Goal: Task Accomplishment & Management: Use online tool/utility

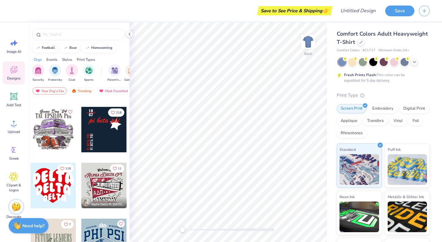
scroll to position [1110, 0]
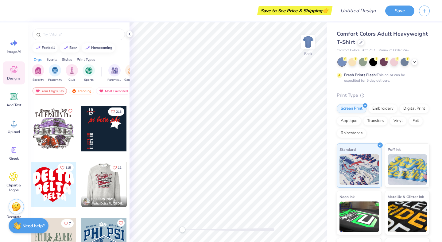
click at [108, 183] on div at bounding box center [104, 184] width 136 height 45
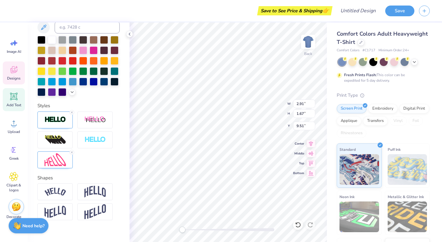
scroll to position [0, 0]
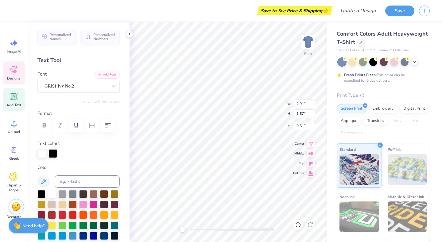
click at [16, 103] on span "Add Text" at bounding box center [13, 104] width 15 height 5
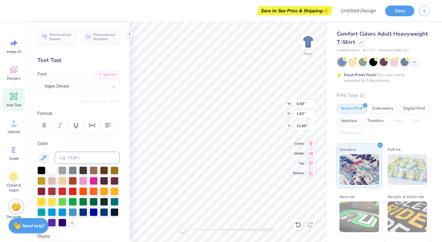
type input "5.59"
type input "1.62"
type input "11.69"
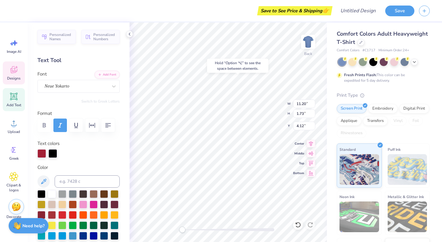
type input "11.20"
type input "1.73"
type input "4.14"
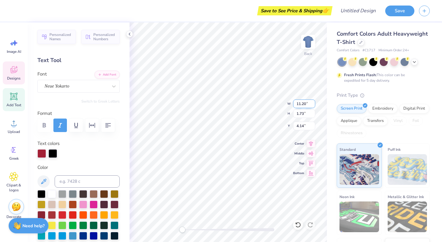
type textarea "Phi Mu"
type input "2.91"
type input "1.67"
type input "9.51"
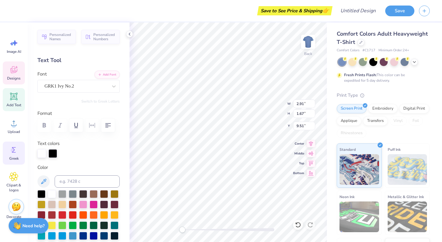
click at [18, 149] on icon at bounding box center [13, 149] width 9 height 9
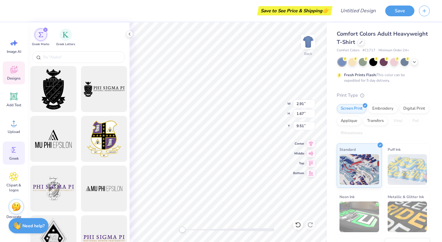
click at [12, 76] on span "Designs" at bounding box center [13, 78] width 13 height 5
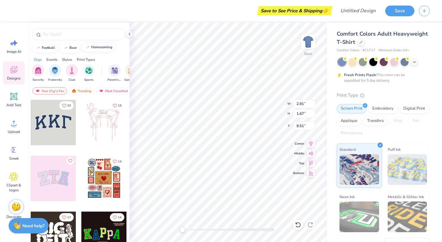
click at [94, 50] on button "homecoming" at bounding box center [98, 47] width 33 height 9
type input "homecoming"
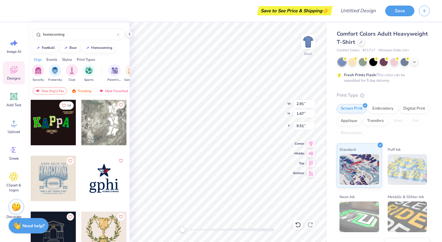
type input "8.21"
type input "2.25"
click at [416, 63] on icon at bounding box center [414, 61] width 5 height 5
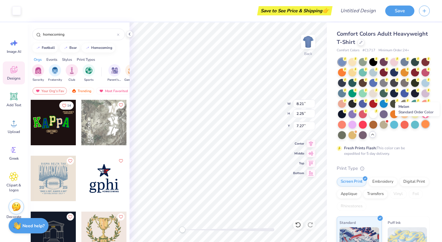
click at [423, 125] on div at bounding box center [425, 124] width 8 height 8
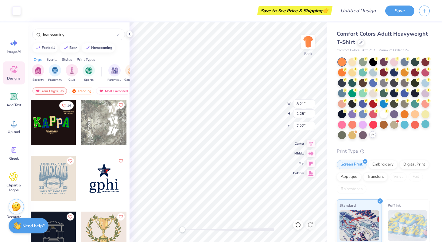
type input "7.12"
click at [414, 117] on div at bounding box center [415, 114] width 8 height 8
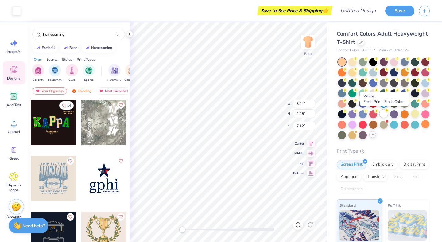
click at [382, 116] on div at bounding box center [383, 114] width 8 height 8
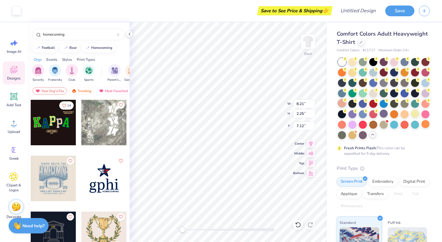
type input "7.26"
type input "2.77"
type input "5.87"
click at [12, 10] on div at bounding box center [16, 10] width 9 height 9
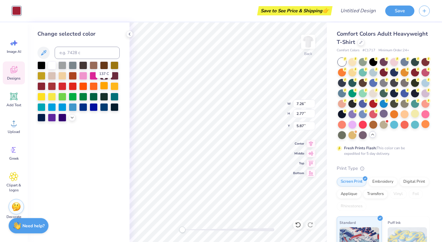
click at [106, 87] on div at bounding box center [104, 86] width 8 height 8
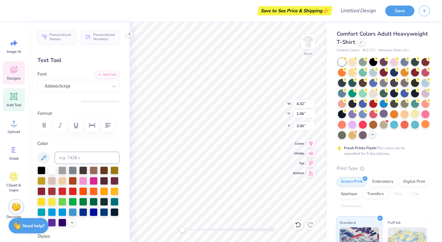
scroll to position [0, 1]
type input "7.31"
type input "0.38"
type input "13.03"
type input "4.32"
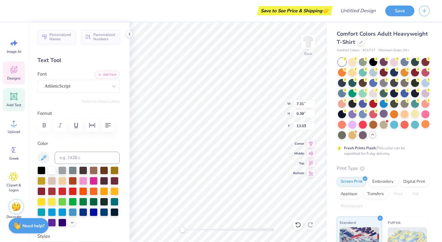
type input "1.06"
type input "3.00"
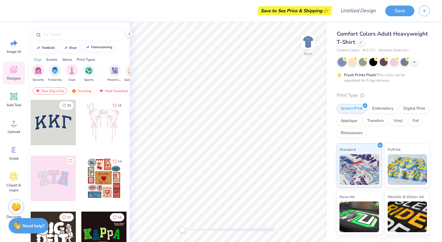
click at [102, 50] on button "homecoming" at bounding box center [98, 47] width 33 height 9
type input "homecoming"
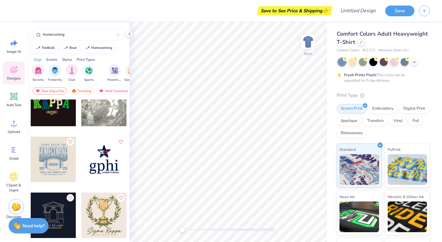
scroll to position [19, 0]
click at [56, 160] on div at bounding box center [53, 159] width 45 height 45
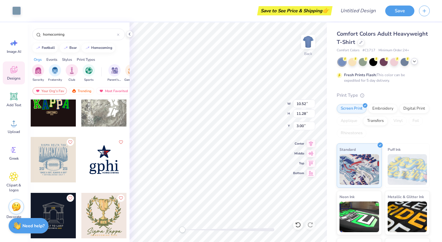
click at [412, 63] on icon at bounding box center [414, 61] width 5 height 5
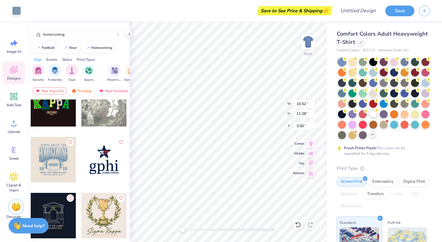
click at [374, 116] on div at bounding box center [373, 114] width 8 height 8
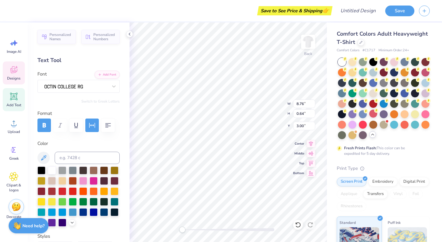
scroll to position [0, 0]
type textarea "Phi Mu"
type input "9.86"
type input "0.69"
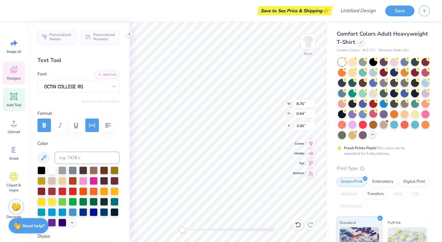
type input "12.98"
paste textarea
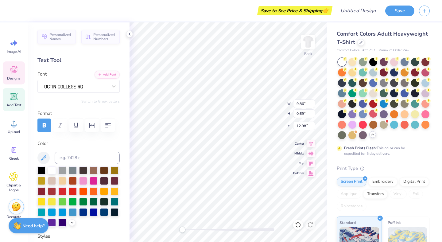
type textarea "“Once a Always a SDT”"
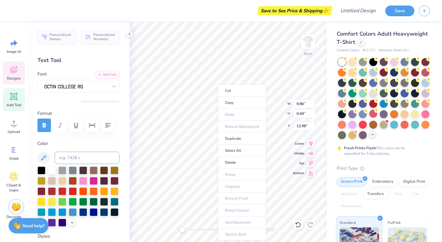
click at [233, 113] on ul "Cut Copy Paste Remove Background Duplicate Select All Delete Group Ungroup Brin…" at bounding box center [242, 162] width 48 height 156
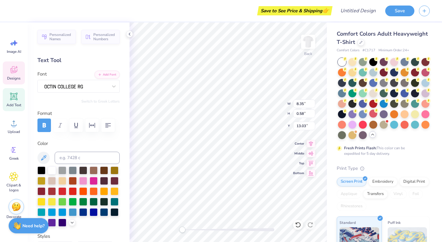
paste textarea
type textarea "“Once a Always a SDT”"
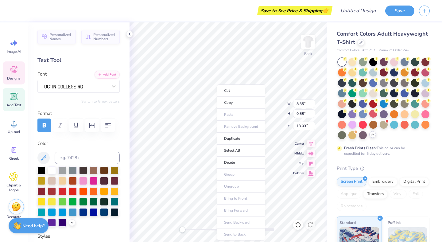
click at [228, 114] on ul "Cut Copy Paste Remove Background Duplicate Select All Delete Group Ungroup Brin…" at bounding box center [241, 162] width 48 height 156
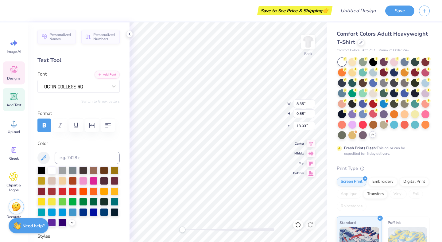
type textarea "[GEOGRAPHIC_DATA], [US_STATE]"
type input "6.76"
type input "0.45"
type input "13.83"
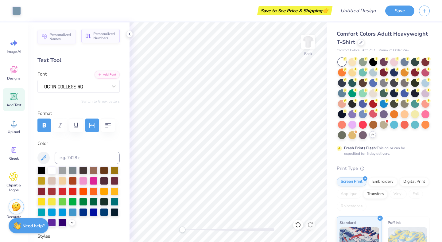
click at [93, 37] on button "Personalized Numbers" at bounding box center [100, 36] width 38 height 14
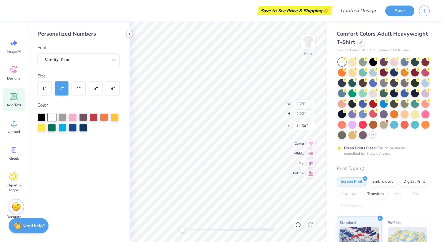
click at [129, 34] on icon at bounding box center [129, 34] width 5 height 5
click at [13, 149] on circle at bounding box center [13, 150] width 4 height 4
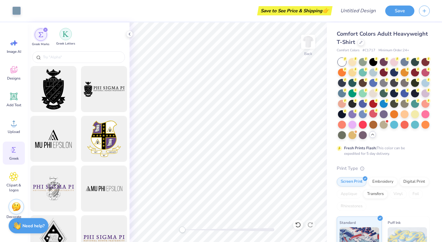
click at [67, 38] on div "filter for Greek Letters" at bounding box center [66, 34] width 12 height 12
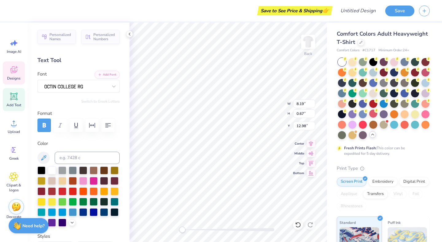
scroll to position [0, 2]
type textarea "once a , always a"
click at [11, 154] on icon at bounding box center [13, 149] width 9 height 9
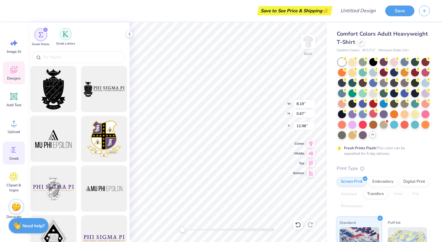
click at [66, 36] on img "filter for Greek Letters" at bounding box center [66, 34] width 6 height 6
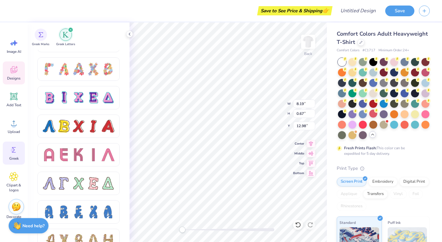
scroll to position [564, 0]
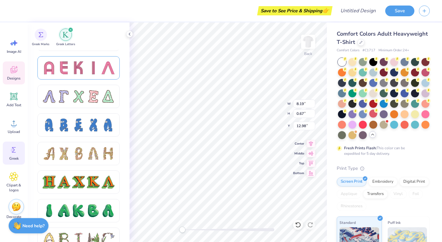
click at [78, 68] on div at bounding box center [78, 67] width 13 height 13
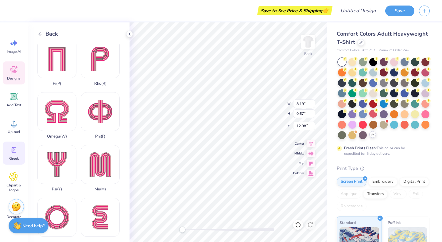
scroll to position [322, 0]
click at [103, 115] on div "Phi ( F )" at bounding box center [100, 115] width 39 height 47
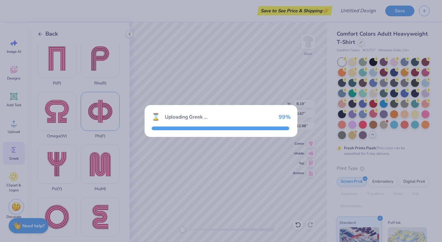
type input "4.77"
type input "4.51"
type input "10.25"
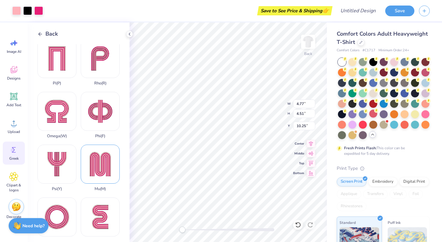
click at [104, 168] on div "Mu ( M )" at bounding box center [100, 167] width 39 height 47
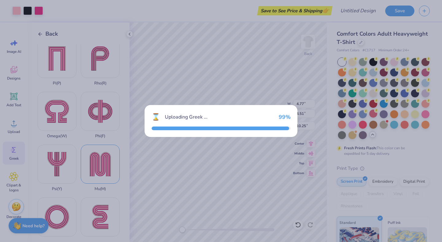
type input "4.02"
type input "4.59"
type input "10.21"
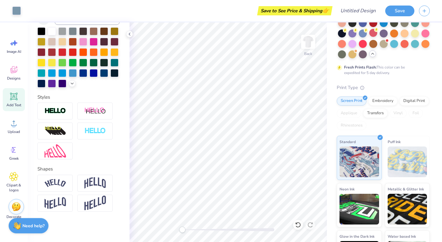
scroll to position [113, 0]
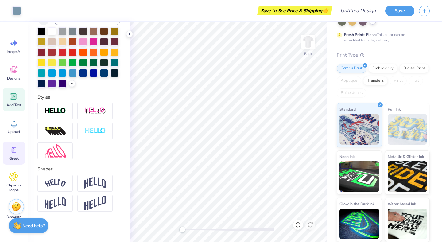
click at [16, 155] on div "Greek" at bounding box center [14, 152] width 22 height 23
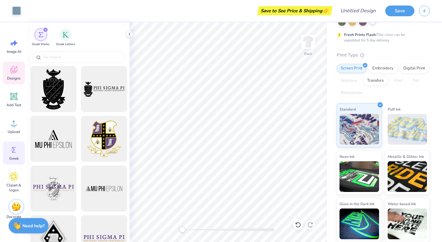
click at [11, 72] on icon at bounding box center [13, 69] width 9 height 9
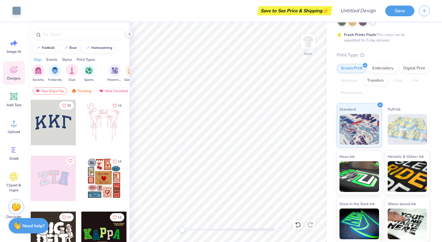
scroll to position [9, 0]
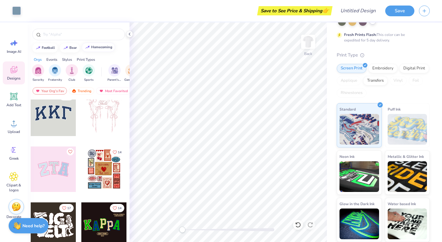
click at [110, 44] on button "homecoming" at bounding box center [98, 47] width 33 height 9
type input "homecoming"
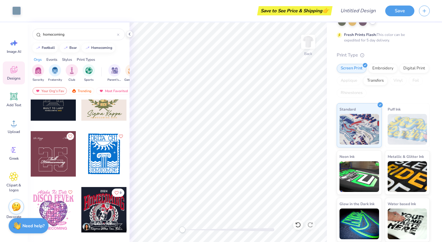
scroll to position [136, 0]
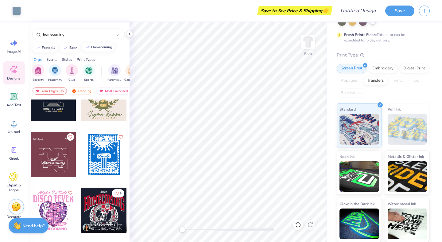
click at [98, 49] on div "homecoming" at bounding box center [101, 46] width 21 height 3
click at [107, 48] on div "homecoming" at bounding box center [101, 46] width 21 height 3
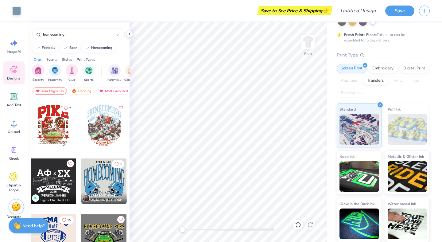
scroll to position [1678, 0]
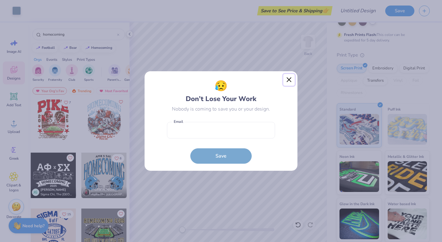
click at [289, 81] on button "Close" at bounding box center [289, 80] width 12 height 12
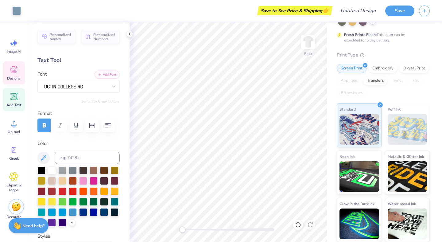
click at [18, 67] on div "Designs" at bounding box center [14, 72] width 22 height 23
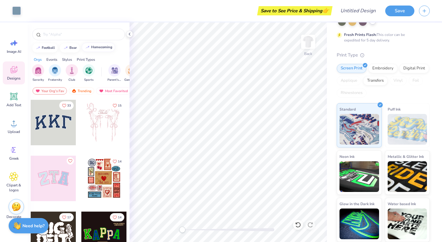
click at [99, 48] on div "homecoming" at bounding box center [101, 46] width 21 height 3
type input "homecoming"
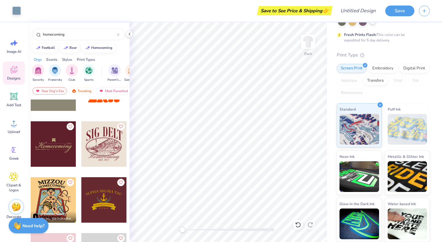
scroll to position [483, 0]
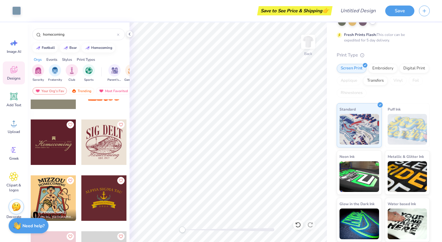
click at [106, 149] on div at bounding box center [103, 141] width 45 height 45
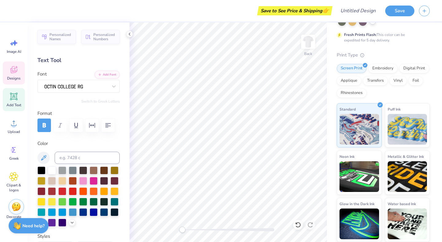
click at [15, 69] on icon at bounding box center [13, 69] width 9 height 9
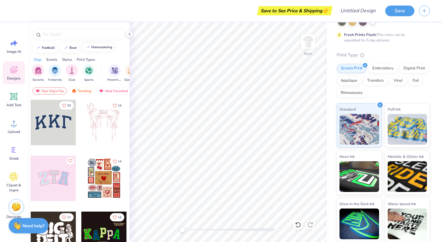
click at [98, 47] on div "homecoming" at bounding box center [101, 46] width 21 height 3
type input "homecoming"
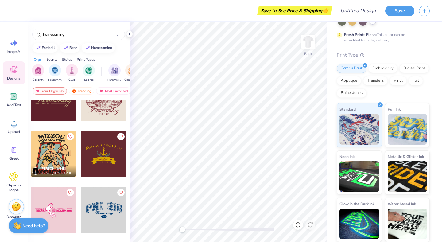
scroll to position [531, 0]
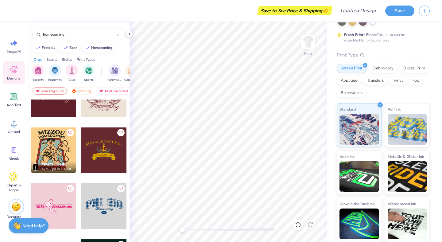
click at [100, 110] on div at bounding box center [103, 93] width 45 height 45
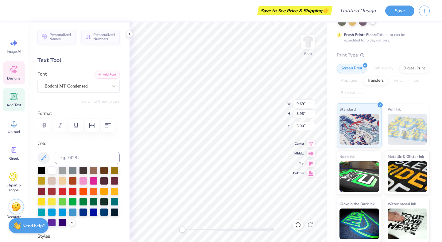
scroll to position [0, 1]
type textarea "S"
type textarea "p"
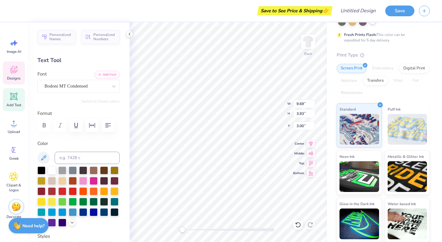
type textarea "PHI MU"
click at [14, 174] on icon at bounding box center [13, 176] width 9 height 9
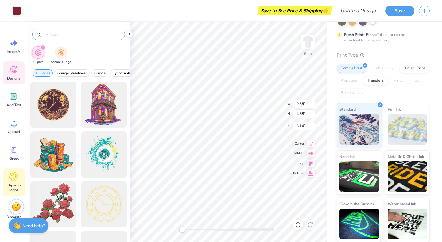
click at [60, 35] on input "text" at bounding box center [81, 34] width 79 height 6
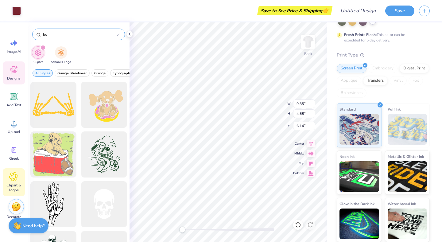
type input "b"
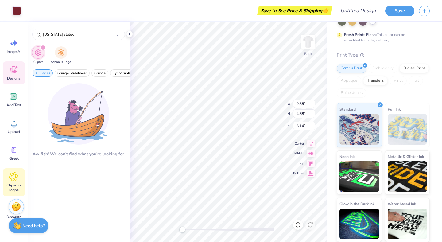
type input "[US_STATE] state"
click at [129, 32] on icon at bounding box center [129, 34] width 5 height 5
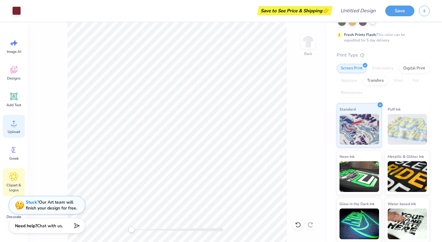
click at [11, 125] on icon at bounding box center [13, 122] width 9 height 9
click at [9, 114] on div "Image AI Designs Add Text Upload Greek Clipart & logos Decorate" at bounding box center [14, 129] width 22 height 188
click at [11, 120] on icon at bounding box center [13, 122] width 9 height 9
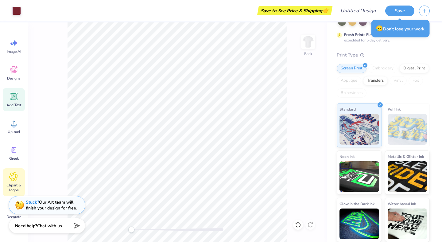
click at [11, 102] on div "Add Text" at bounding box center [14, 99] width 22 height 23
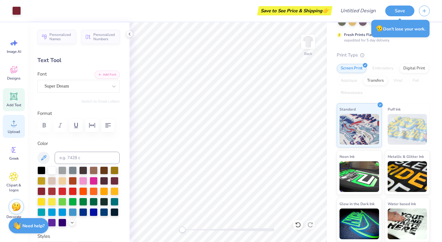
click at [12, 126] on circle at bounding box center [14, 125] width 4 height 4
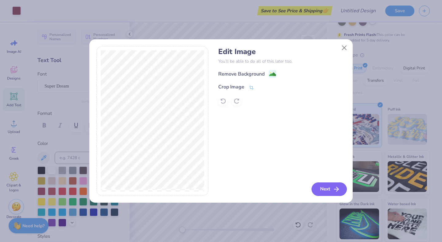
click at [327, 189] on button "Next" at bounding box center [328, 188] width 35 height 13
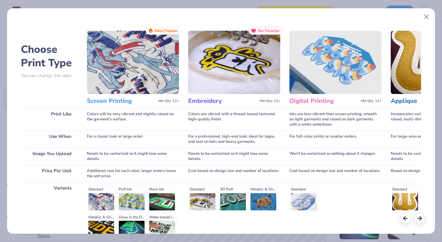
click at [127, 85] on img at bounding box center [133, 62] width 92 height 63
click at [418, 217] on line at bounding box center [419, 217] width 4 height 0
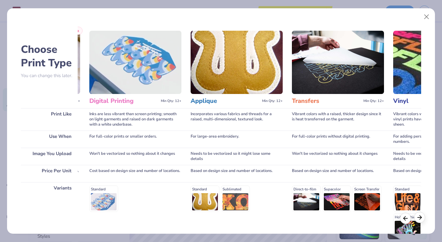
scroll to position [0, 200]
click at [405, 217] on line at bounding box center [405, 217] width 4 height 0
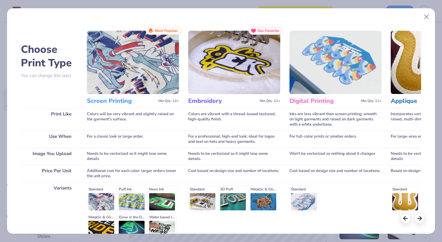
scroll to position [0, 0]
click at [99, 201] on div "Standard Puff Ink Neon Ink Metallic & Glitter Ink Glow in the Dark Ink Water ba…" at bounding box center [133, 212] width 92 height 54
click at [99, 190] on div "Standard Puff Ink Neon Ink Metallic & Glitter Ink Glow in the Dark Ink Water ba…" at bounding box center [133, 212] width 92 height 54
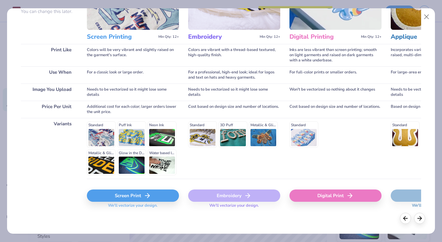
click at [128, 195] on div "Screen Print" at bounding box center [133, 195] width 92 height 12
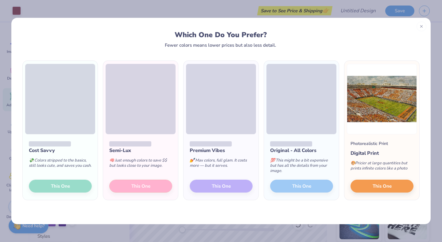
click at [64, 186] on div "Cost Savvy 💸 Colors stripped to the basics, still looks cute, and saves you cas…" at bounding box center [60, 167] width 75 height 66
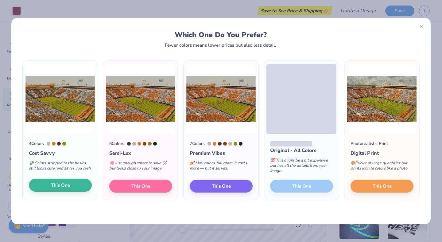
click at [67, 185] on span "This One" at bounding box center [60, 185] width 19 height 7
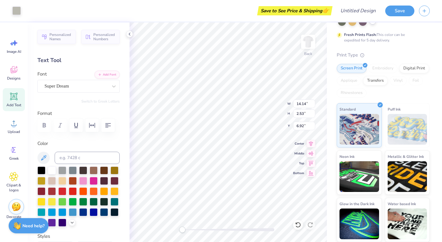
type input "14.14"
type input "2.53"
type input "6.92"
type input "7.33"
type input "2.65"
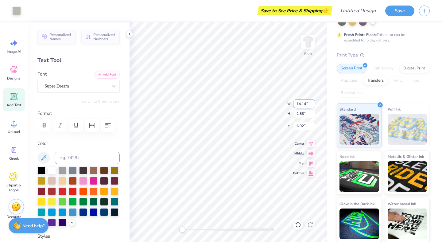
type input "11.01"
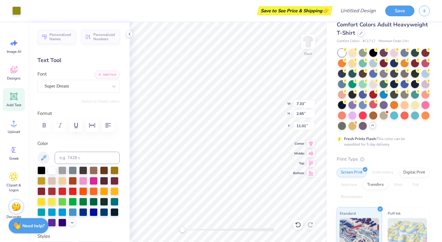
scroll to position [0, 0]
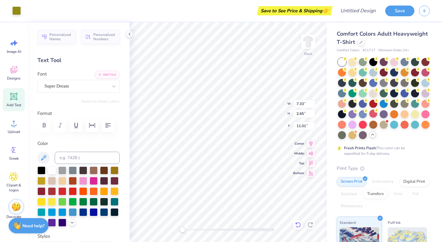
click at [297, 226] on icon at bounding box center [297, 225] width 5 height 6
click at [298, 225] on icon at bounding box center [298, 224] width 6 height 6
click at [265, 121] on div "Back W 7.33 7.33 " H 2.65 2.65 " Y 11.01 11.01 " Center [GEOGRAPHIC_DATA]" at bounding box center [227, 131] width 197 height 219
type input "14.17"
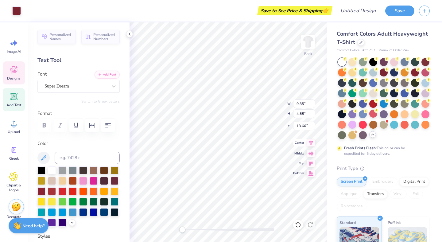
type input "9.46"
type input "6.92"
click at [290, 102] on div "Back W 14.17 14.17 " H 9.46 9.46 " Y 6.92 6.92 " Center Middle Top Bottom" at bounding box center [227, 131] width 197 height 219
click at [307, 106] on input "14.17" at bounding box center [304, 103] width 22 height 9
click at [310, 106] on input "14.16" at bounding box center [304, 103] width 22 height 9
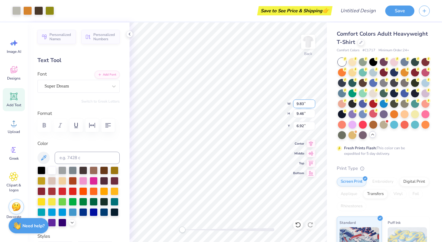
click at [310, 106] on input "9.83" at bounding box center [304, 103] width 22 height 9
click at [313, 105] on input "9.82" at bounding box center [304, 103] width 22 height 9
click at [313, 105] on input "9.81" at bounding box center [304, 103] width 22 height 9
click at [313, 105] on input "9.8" at bounding box center [304, 103] width 22 height 9
click at [313, 105] on input "9.79" at bounding box center [304, 103] width 22 height 9
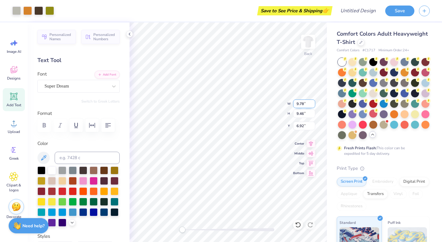
click at [313, 105] on input "9.78" at bounding box center [304, 103] width 22 height 9
click at [313, 105] on input "9.77" at bounding box center [304, 103] width 22 height 9
click at [313, 105] on input "9.76" at bounding box center [304, 103] width 22 height 9
click at [313, 105] on input "9.75" at bounding box center [304, 103] width 22 height 9
click at [313, 105] on input "9.74" at bounding box center [304, 103] width 22 height 9
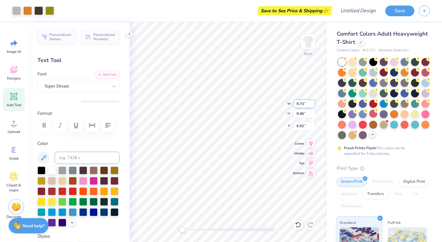
click at [313, 105] on input "9.73" at bounding box center [304, 103] width 22 height 9
click at [313, 105] on input "9.72" at bounding box center [304, 103] width 22 height 9
click at [313, 105] on input "9.71" at bounding box center [304, 103] width 22 height 9
click at [313, 105] on input "9.7" at bounding box center [304, 103] width 22 height 9
click at [313, 105] on input "9.69" at bounding box center [304, 103] width 22 height 9
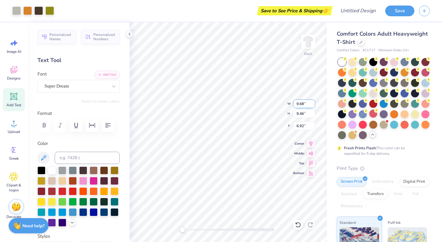
click at [313, 105] on input "9.68" at bounding box center [304, 103] width 22 height 9
click at [313, 105] on input "9.67" at bounding box center [304, 103] width 22 height 9
click at [313, 105] on input "9.66" at bounding box center [304, 103] width 22 height 9
click at [313, 105] on input "9.65" at bounding box center [304, 103] width 22 height 9
click at [313, 105] on input "9.64" at bounding box center [304, 103] width 22 height 9
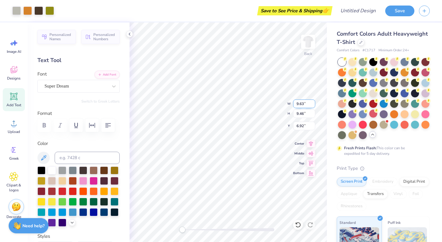
click at [313, 105] on input "9.63" at bounding box center [304, 103] width 22 height 9
click at [313, 105] on input "9.62" at bounding box center [304, 103] width 22 height 9
click at [313, 105] on input "9.61" at bounding box center [304, 103] width 22 height 9
click at [313, 105] on input "9.6" at bounding box center [304, 103] width 22 height 9
click at [313, 105] on input "9.59" at bounding box center [304, 103] width 22 height 9
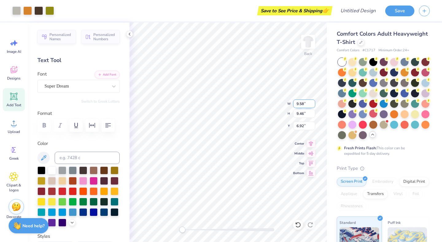
click at [313, 105] on input "9.58" at bounding box center [304, 103] width 22 height 9
click at [313, 105] on input "9.57" at bounding box center [304, 103] width 22 height 9
click at [313, 105] on input "9.56" at bounding box center [304, 103] width 22 height 9
click at [313, 105] on input "9.55" at bounding box center [304, 103] width 22 height 9
click at [313, 105] on input "9.54" at bounding box center [304, 103] width 22 height 9
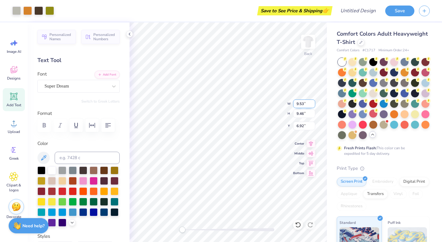
click at [313, 105] on input "9.53" at bounding box center [304, 103] width 22 height 9
click at [313, 105] on input "9.52" at bounding box center [304, 103] width 22 height 9
click at [313, 105] on input "9.51" at bounding box center [304, 103] width 22 height 9
click at [313, 105] on input "9.5" at bounding box center [304, 103] width 22 height 9
click at [313, 105] on input "9.49" at bounding box center [304, 103] width 22 height 9
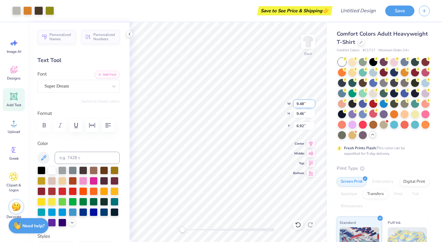
click at [313, 105] on input "9.48" at bounding box center [304, 103] width 22 height 9
click at [313, 105] on input "9.47" at bounding box center [304, 103] width 22 height 9
click at [313, 105] on input "9.46" at bounding box center [304, 103] width 22 height 9
click at [313, 105] on input "9.45" at bounding box center [304, 103] width 22 height 9
click at [313, 105] on input "9.44" at bounding box center [304, 103] width 22 height 9
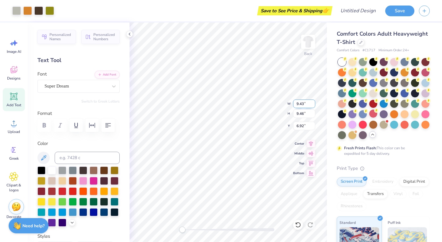
click at [313, 105] on input "9.43" at bounding box center [304, 103] width 22 height 9
click at [313, 105] on input "9.42" at bounding box center [304, 103] width 22 height 9
click at [313, 105] on input "9.41" at bounding box center [304, 103] width 22 height 9
click at [313, 105] on input "9.4" at bounding box center [304, 103] width 22 height 9
click at [313, 105] on input "9.39" at bounding box center [304, 103] width 22 height 9
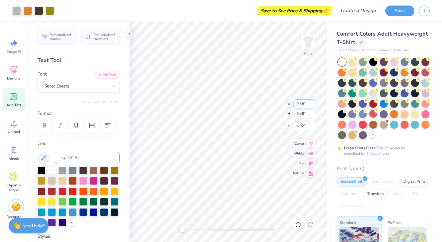
click at [313, 105] on input "9.38" at bounding box center [304, 103] width 22 height 9
click at [313, 105] on input "9.37" at bounding box center [304, 103] width 22 height 9
click at [313, 105] on input "9.36" at bounding box center [304, 103] width 22 height 9
click at [313, 105] on input "9.35" at bounding box center [304, 103] width 22 height 9
click at [313, 105] on input "9.34" at bounding box center [304, 103] width 22 height 9
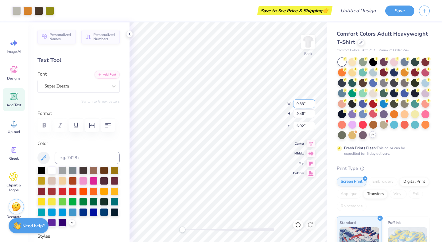
click at [313, 105] on input "9.33" at bounding box center [304, 103] width 22 height 9
click at [313, 105] on input "9.32" at bounding box center [304, 103] width 22 height 9
click at [313, 105] on input "9.31" at bounding box center [304, 103] width 22 height 9
click at [313, 105] on input "9.3" at bounding box center [304, 103] width 22 height 9
click at [314, 110] on input "9.46" at bounding box center [304, 113] width 22 height 9
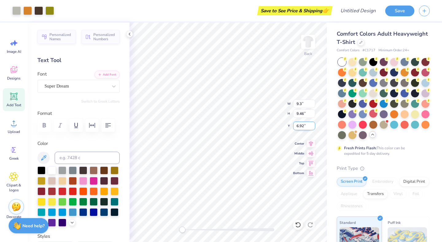
type input "9.35"
type input "4.58"
type input "13.66"
type input "6.10"
type input "4.07"
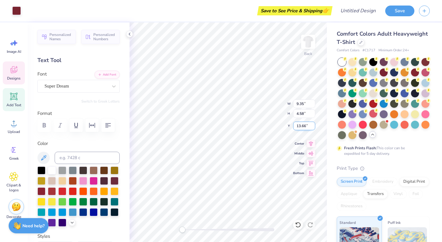
type input "9.62"
click at [312, 111] on input "4.08" at bounding box center [304, 113] width 22 height 9
click at [312, 111] on input "4.09" at bounding box center [304, 113] width 22 height 9
click at [312, 111] on input "4.1" at bounding box center [304, 113] width 22 height 9
click at [312, 111] on input "4.11" at bounding box center [304, 113] width 22 height 9
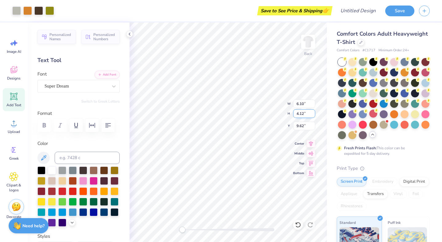
click at [312, 111] on input "4.12" at bounding box center [304, 113] width 22 height 9
click at [312, 111] on input "4.13" at bounding box center [304, 113] width 22 height 9
click at [312, 111] on input "4.6" at bounding box center [304, 113] width 22 height 9
click at [312, 113] on input "4.59" at bounding box center [304, 113] width 22 height 9
type input "4.58"
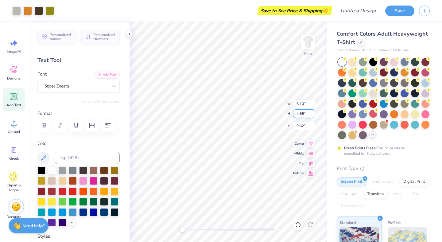
click at [312, 113] on input "4.58" at bounding box center [304, 113] width 22 height 9
type input "9.35"
type input "13.66"
type input "6.10"
type input "4.07"
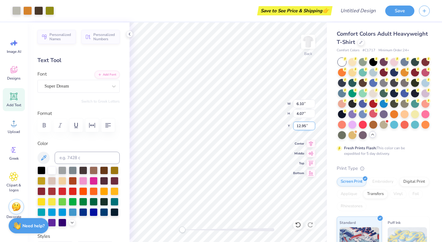
click at [313, 125] on input "12.95" at bounding box center [304, 125] width 22 height 9
click at [313, 125] on input "13.1" at bounding box center [304, 125] width 22 height 9
click at [313, 125] on input "13.11" at bounding box center [304, 125] width 22 height 9
click at [313, 125] on input "13.62" at bounding box center [304, 125] width 22 height 9
click at [313, 125] on input "13.63" at bounding box center [304, 125] width 22 height 9
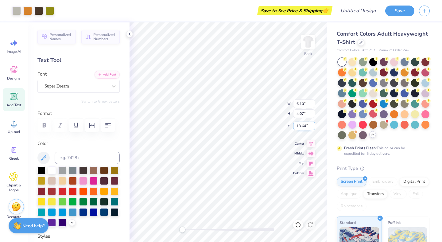
click at [313, 125] on input "13.64" at bounding box center [304, 125] width 22 height 9
click at [313, 125] on input "13.65" at bounding box center [304, 125] width 22 height 9
type input "13.66"
click at [313, 125] on input "13.66" at bounding box center [304, 125] width 22 height 9
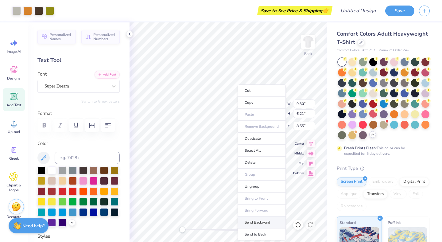
click at [261, 221] on li "Send Backward" at bounding box center [261, 222] width 48 height 12
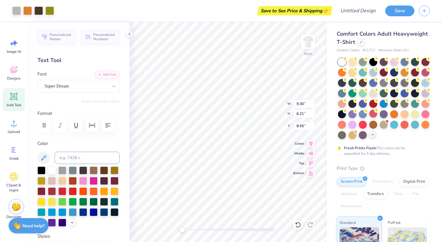
type input "9.35"
type input "4.58"
type input "13.66"
type input "9.30"
type input "6.21"
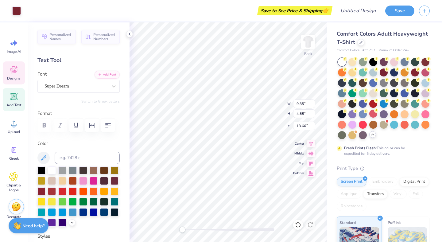
type input "17.11"
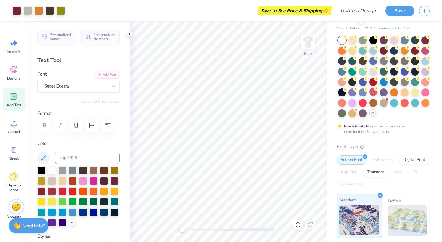
scroll to position [20, 0]
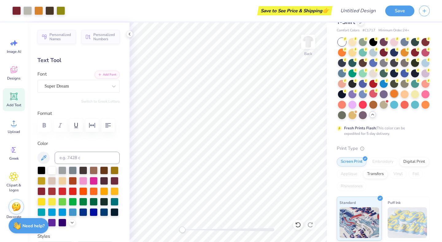
click at [395, 93] on div at bounding box center [394, 94] width 8 height 8
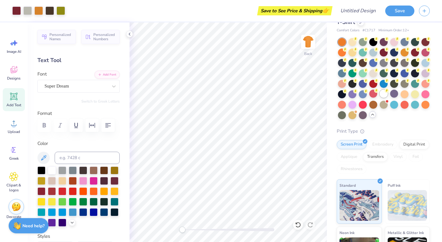
click at [383, 94] on div at bounding box center [383, 94] width 8 height 8
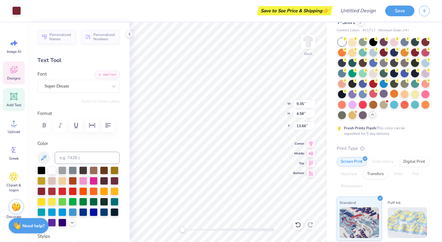
type input "9.30"
type input "6.21"
click at [312, 126] on input "17.1" at bounding box center [304, 125] width 22 height 9
click at [312, 126] on input "17.09" at bounding box center [304, 125] width 22 height 9
click at [312, 126] on input "17.08" at bounding box center [304, 125] width 22 height 9
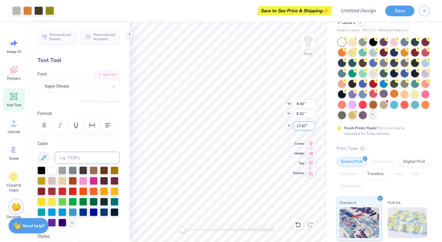
click at [312, 126] on input "17.07" at bounding box center [304, 125] width 22 height 9
click at [312, 126] on input "17.06" at bounding box center [304, 125] width 22 height 9
click at [312, 126] on input "17.05" at bounding box center [304, 125] width 22 height 9
click at [312, 126] on input "17.04" at bounding box center [304, 125] width 22 height 9
click at [312, 126] on input "17.03" at bounding box center [304, 125] width 22 height 9
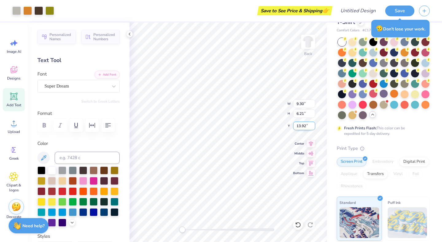
click at [312, 126] on input "13.92" at bounding box center [304, 125] width 22 height 9
click at [312, 126] on input "13.91" at bounding box center [304, 125] width 22 height 9
click at [312, 126] on input "13.58" at bounding box center [304, 125] width 22 height 9
click at [312, 124] on input "13.59" at bounding box center [304, 125] width 22 height 9
click at [312, 124] on input "13.6" at bounding box center [304, 125] width 22 height 9
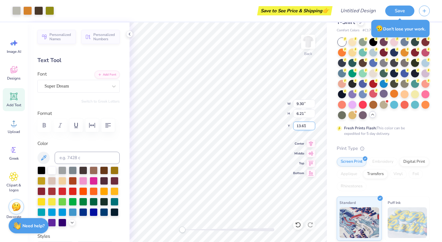
click at [312, 124] on input "13.61" at bounding box center [304, 125] width 22 height 9
click at [312, 124] on input "13.62" at bounding box center [304, 125] width 22 height 9
click at [312, 124] on input "13.63" at bounding box center [304, 125] width 22 height 9
click at [312, 124] on input "13.64" at bounding box center [304, 125] width 22 height 9
click at [312, 124] on input "13.65" at bounding box center [304, 125] width 22 height 9
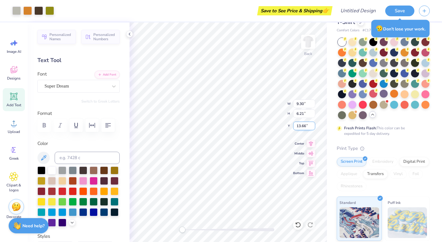
type input "13.66"
click at [312, 124] on input "13.66" at bounding box center [304, 125] width 22 height 9
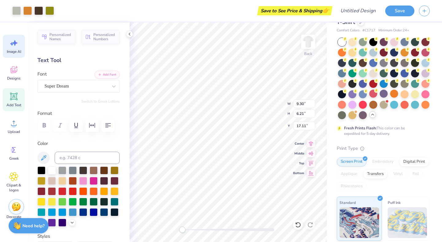
click at [17, 40] on icon at bounding box center [13, 42] width 9 height 9
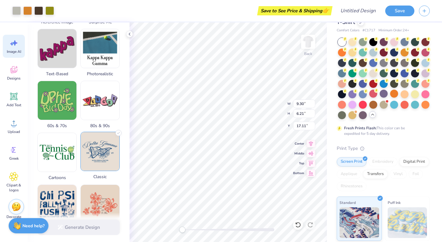
scroll to position [146, 0]
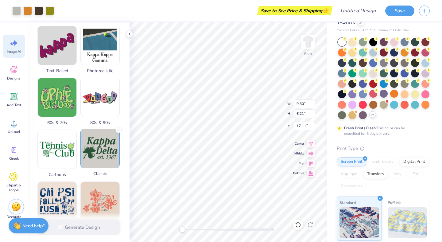
click at [114, 164] on img at bounding box center [100, 148] width 39 height 39
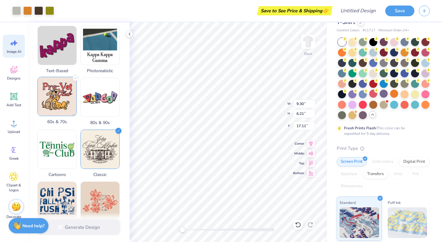
scroll to position [0, 0]
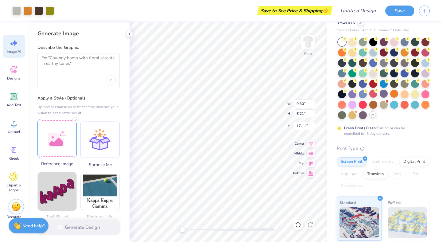
click at [61, 133] on div at bounding box center [56, 138] width 39 height 39
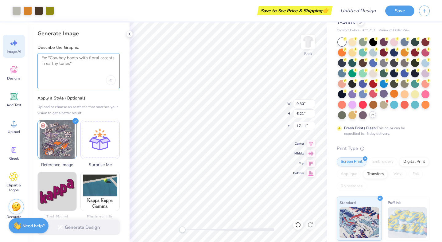
click at [81, 67] on textarea at bounding box center [78, 62] width 74 height 15
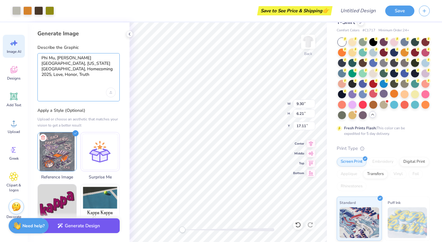
type textarea "Phi Mu, [PERSON_NAME][GEOGRAPHIC_DATA], [US_STATE][GEOGRAPHIC_DATA], Homecoming…"
click at [96, 227] on button "Generate Design" at bounding box center [78, 225] width 82 height 15
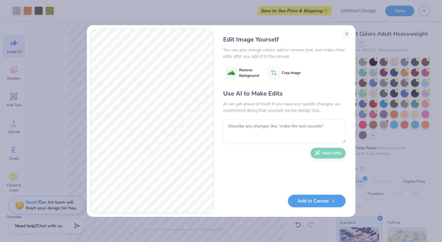
scroll to position [20, 0]
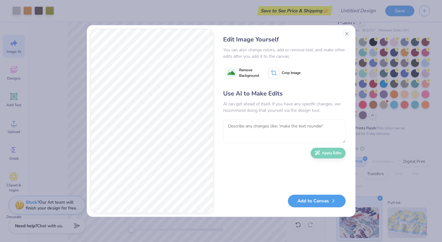
click at [268, 130] on textarea at bounding box center [284, 131] width 122 height 24
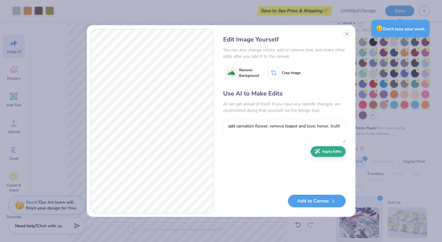
type textarea "add carnation flower, remove teapot and love, honor, truth"
click at [332, 156] on button "Apply Edits" at bounding box center [327, 151] width 35 height 11
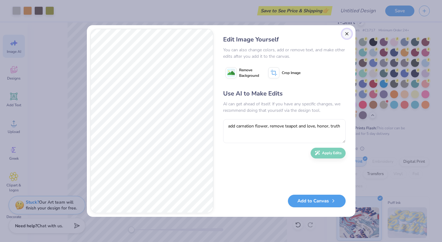
click at [348, 32] on button "Close" at bounding box center [347, 34] width 10 height 10
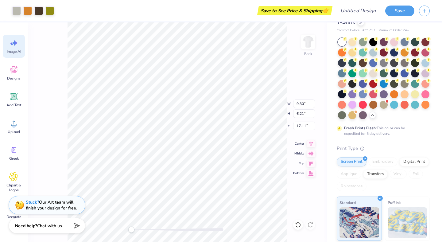
scroll to position [0, 14]
click at [3, 45] on div "Image AI" at bounding box center [14, 46] width 22 height 23
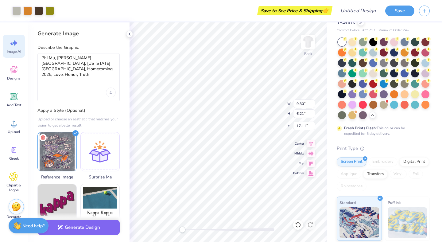
scroll to position [0, 0]
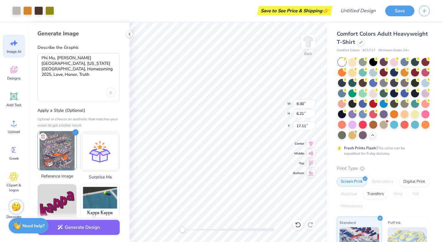
scroll to position [20, 0]
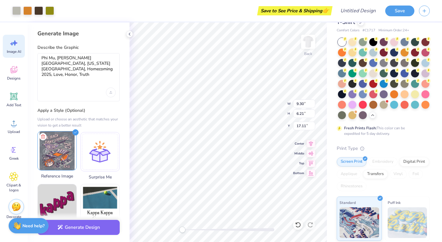
click at [63, 141] on img at bounding box center [57, 150] width 39 height 39
click at [44, 136] on icon at bounding box center [42, 136] width 7 height 7
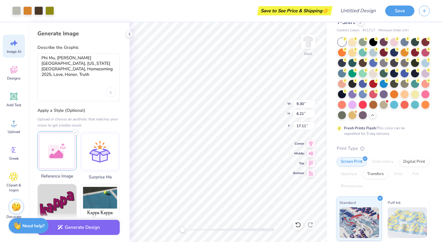
click at [60, 151] on div at bounding box center [56, 150] width 39 height 39
click at [82, 84] on div "Phi Mu, [PERSON_NAME][GEOGRAPHIC_DATA], [US_STATE][GEOGRAPHIC_DATA], Homecoming…" at bounding box center [78, 77] width 82 height 48
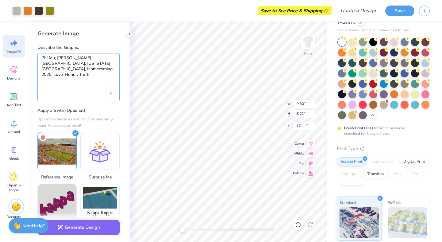
drag, startPoint x: 63, startPoint y: 78, endPoint x: 36, endPoint y: 48, distance: 41.0
click at [36, 48] on div "Generate Image Describe the Graphic Phi Mu, Boone Pickens Stadium, Oklahoma Sta…" at bounding box center [79, 131] width 102 height 219
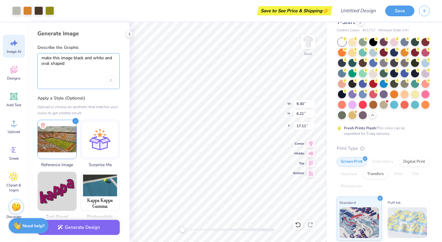
click at [106, 61] on textarea "make this image black and white and oval shaped" at bounding box center [78, 62] width 74 height 15
click at [104, 57] on textarea "make this image black and white and oval shaped" at bounding box center [78, 62] width 74 height 15
type textarea "make this image black and white like a sketch and oval shaped"
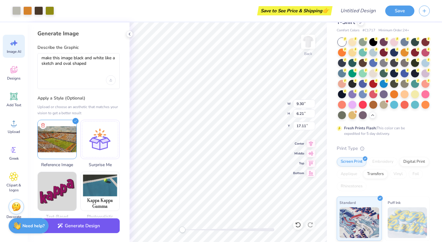
click at [96, 226] on button "Generate Design" at bounding box center [78, 225] width 82 height 15
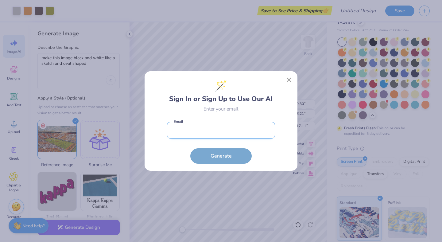
click at [186, 137] on input "email" at bounding box center [221, 130] width 108 height 17
type input "kylee.fiebiger@okstate.edu"
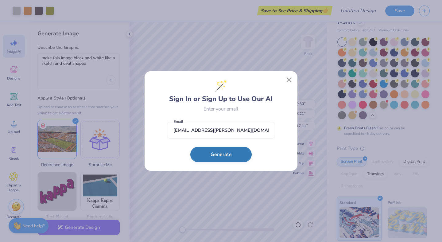
click at [235, 156] on button "Generate" at bounding box center [220, 154] width 61 height 15
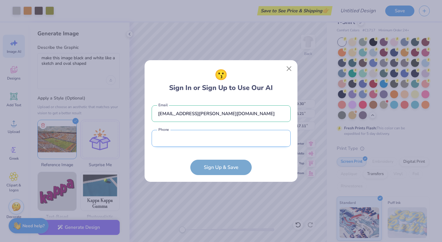
click at [225, 138] on input "tel" at bounding box center [221, 138] width 139 height 17
type input "(405) 204-4256"
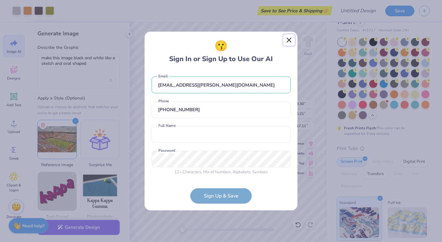
click at [290, 41] on button "Close" at bounding box center [289, 40] width 12 height 12
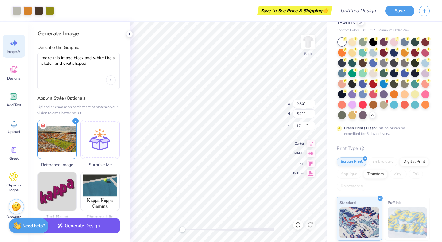
click at [102, 223] on button "Generate Design" at bounding box center [78, 225] width 82 height 15
